Goal: Book appointment/travel/reservation

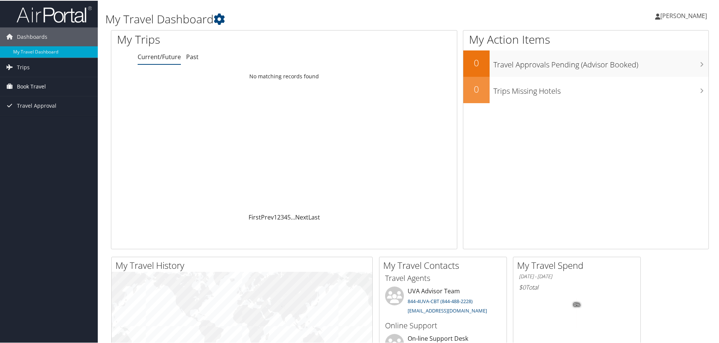
click at [29, 84] on span "Book Travel" at bounding box center [31, 85] width 29 height 19
click at [37, 123] on link "Book/Manage Online Trips" at bounding box center [49, 123] width 98 height 11
